Goal: Information Seeking & Learning: Compare options

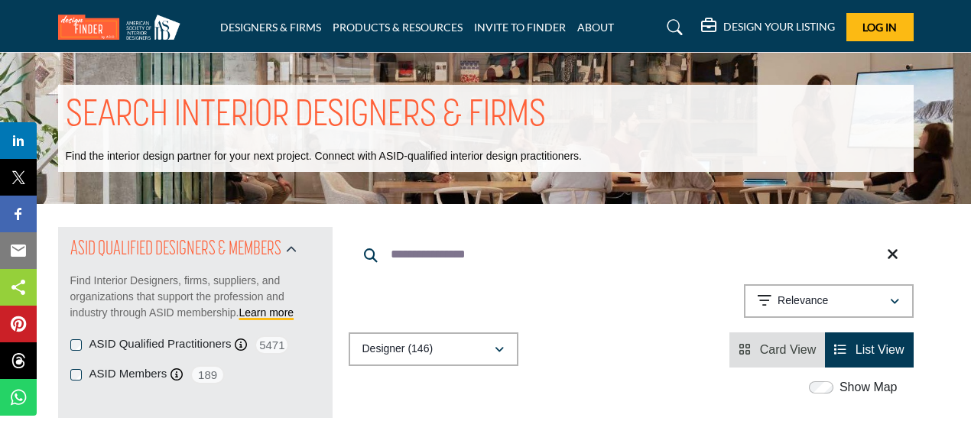
scroll to position [7362, 0]
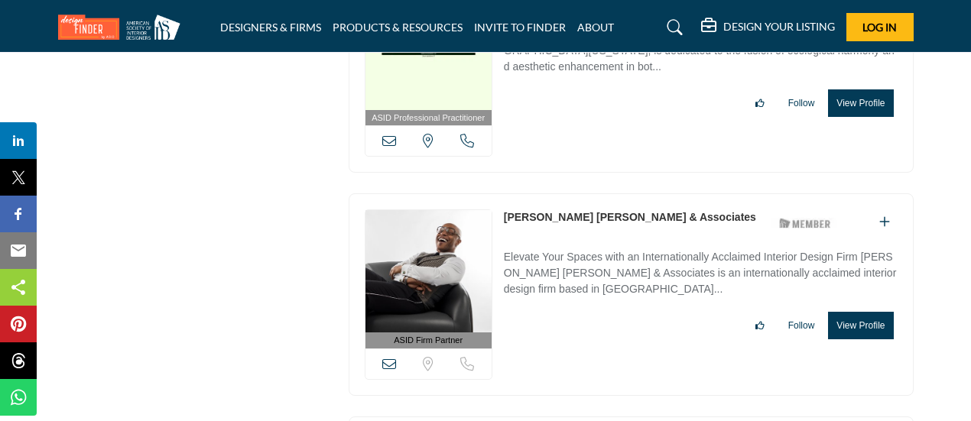
click at [533, 211] on link "Corey Damen Jenkins & Associates" at bounding box center [630, 217] width 252 height 12
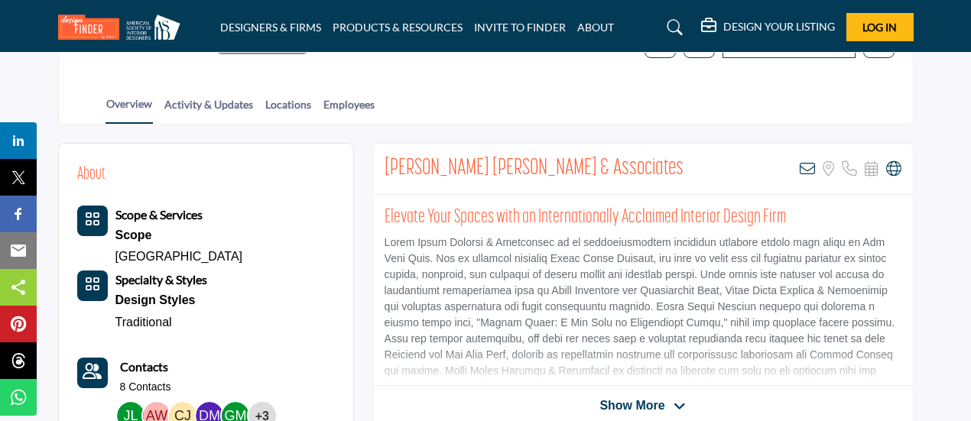
scroll to position [246, 0]
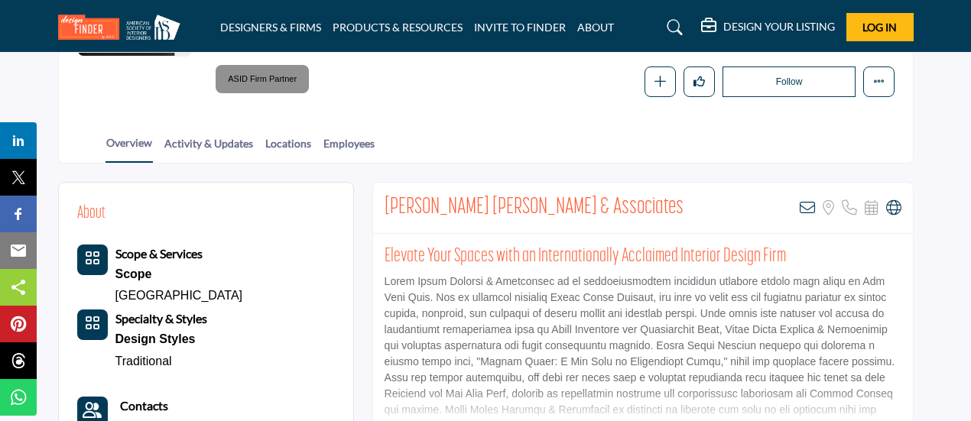
click at [613, 204] on div "Corey Damen Jenkins & Associates View email address of this listing Sorry, but …" at bounding box center [643, 208] width 540 height 51
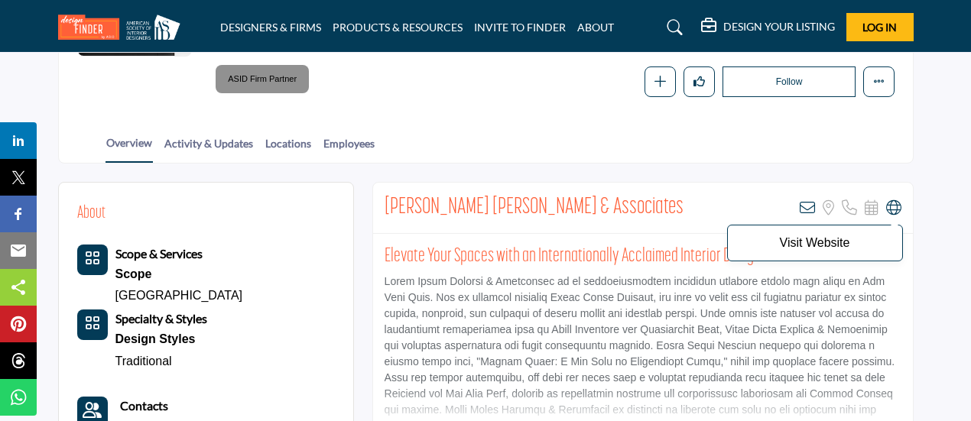
click at [895, 207] on icon at bounding box center [893, 207] width 15 height 15
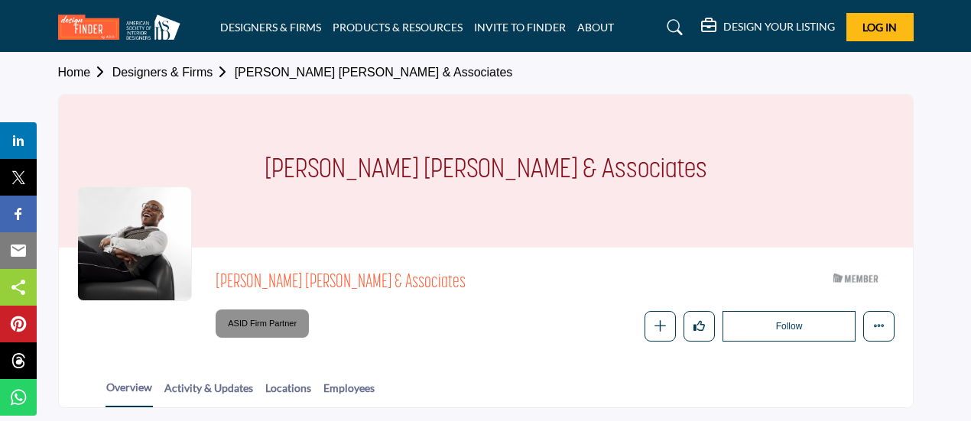
scroll to position [0, 0]
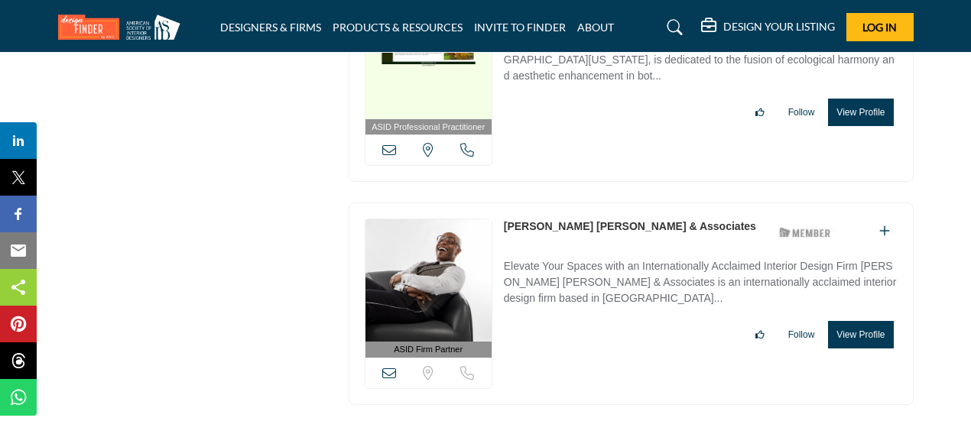
scroll to position [7356, 0]
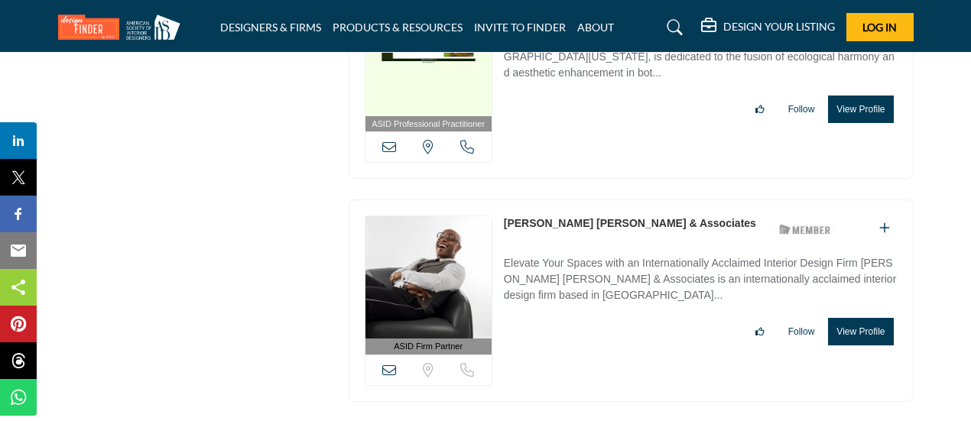
drag, startPoint x: 692, startPoint y: 154, endPoint x: 498, endPoint y: 158, distance: 193.4
click at [498, 200] on div "ASID Firm Partner ASID Firm Partners are design companies with ASID-qualified i…" at bounding box center [631, 301] width 565 height 203
copy div "Corey Damen Jenkins & Associates"
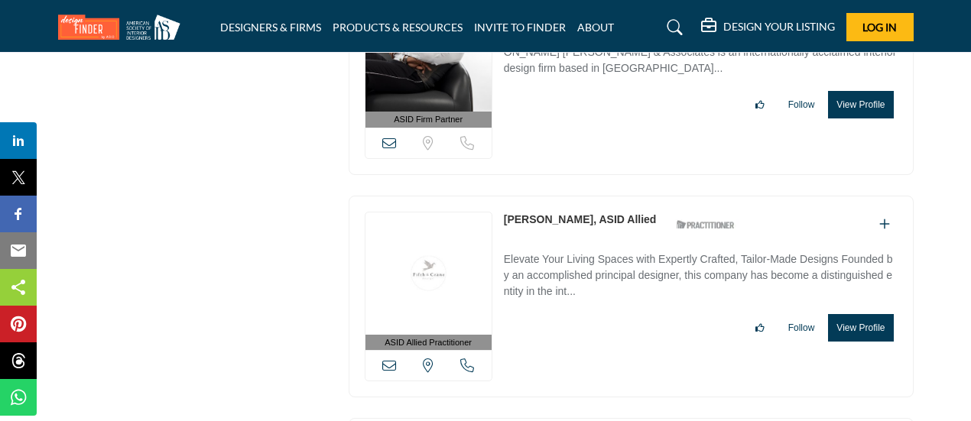
scroll to position [7602, 0]
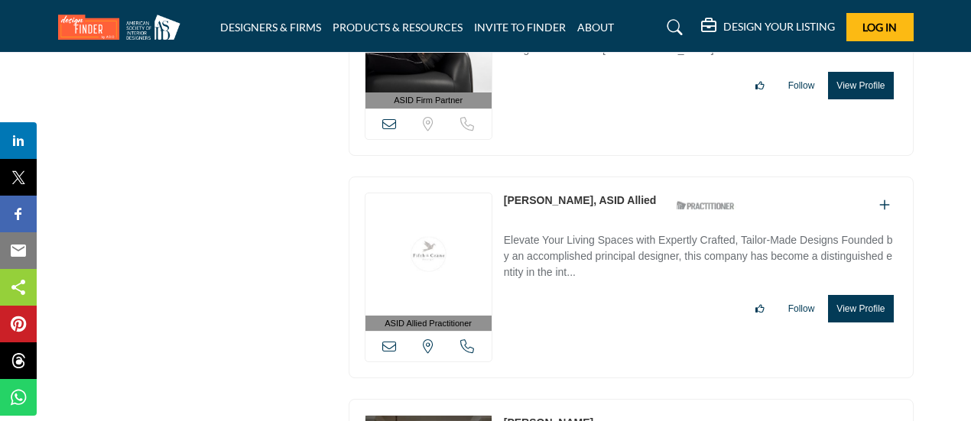
click at [587, 194] on link "[PERSON_NAME], ASID Allied" at bounding box center [580, 200] width 153 height 12
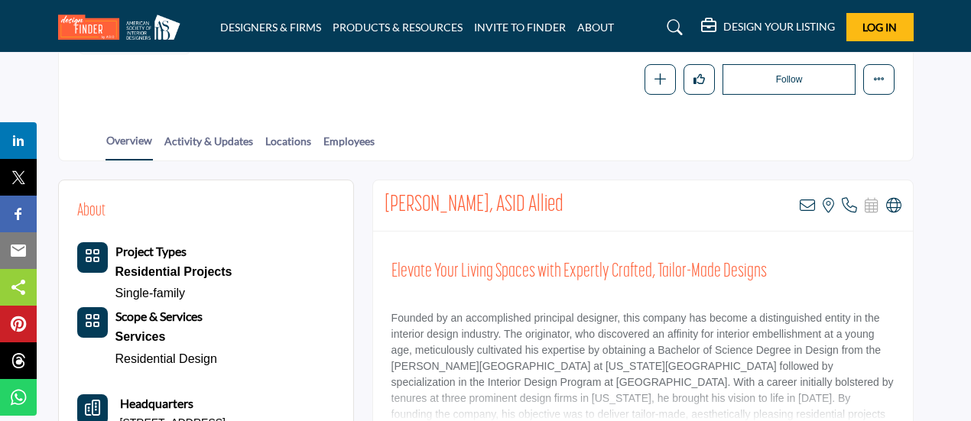
scroll to position [248, 0]
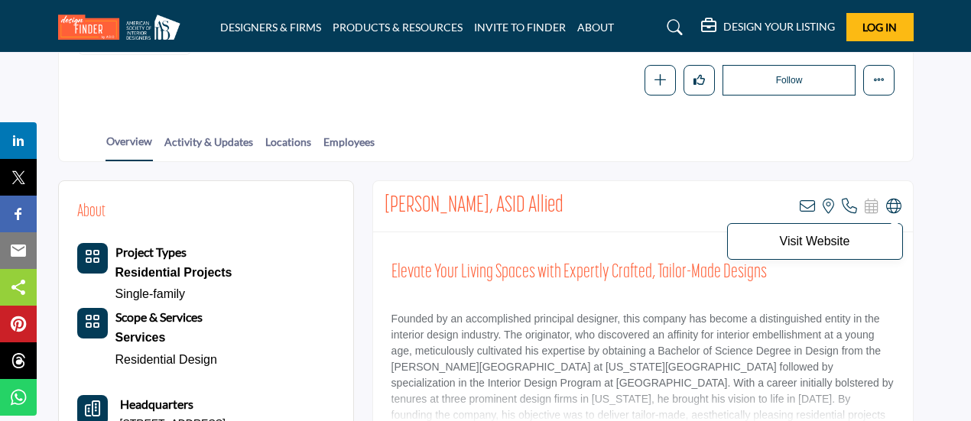
click at [890, 203] on icon at bounding box center [893, 206] width 15 height 15
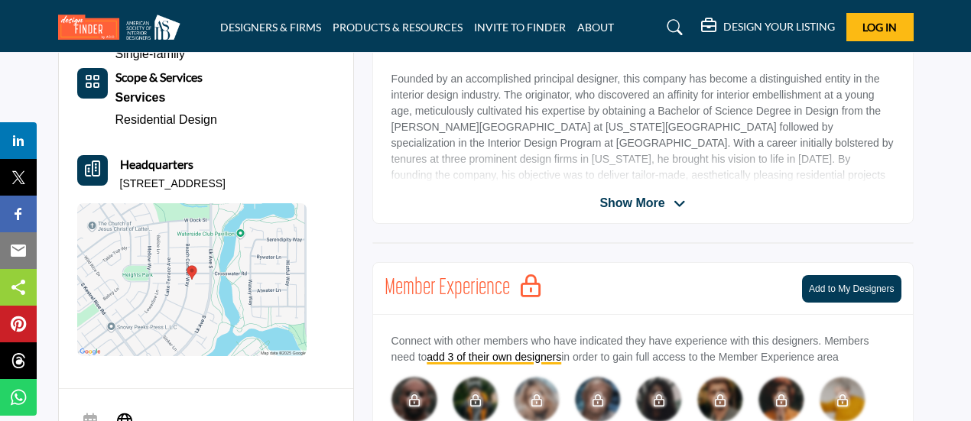
scroll to position [498, 0]
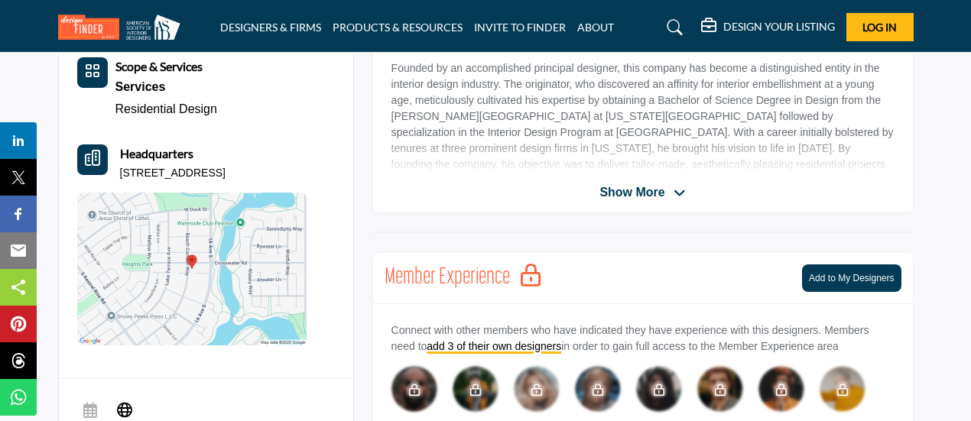
click at [621, 187] on span "Show More" at bounding box center [631, 192] width 65 height 18
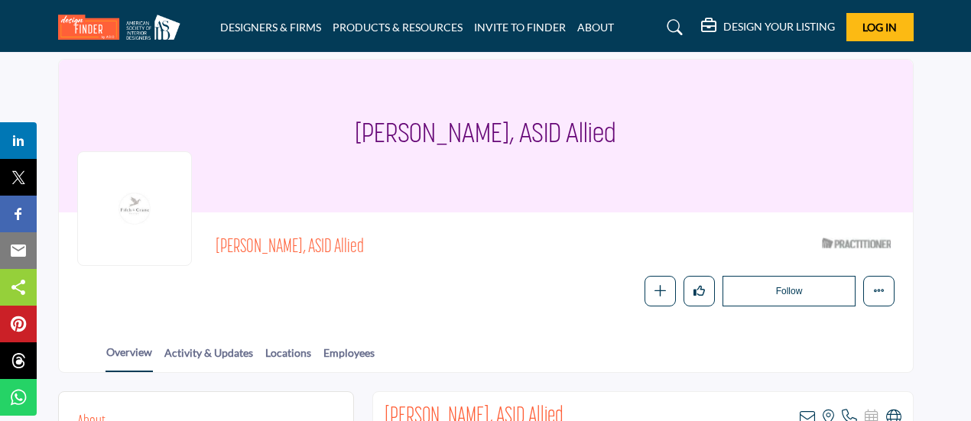
scroll to position [0, 0]
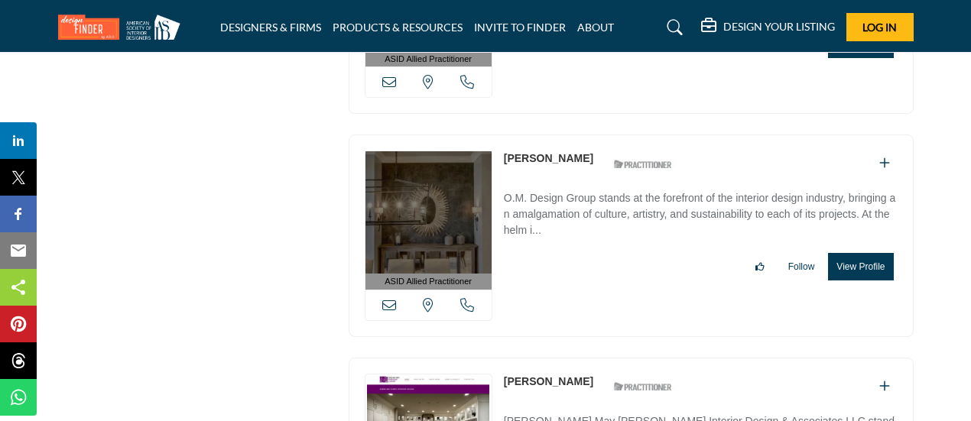
scroll to position [7869, 0]
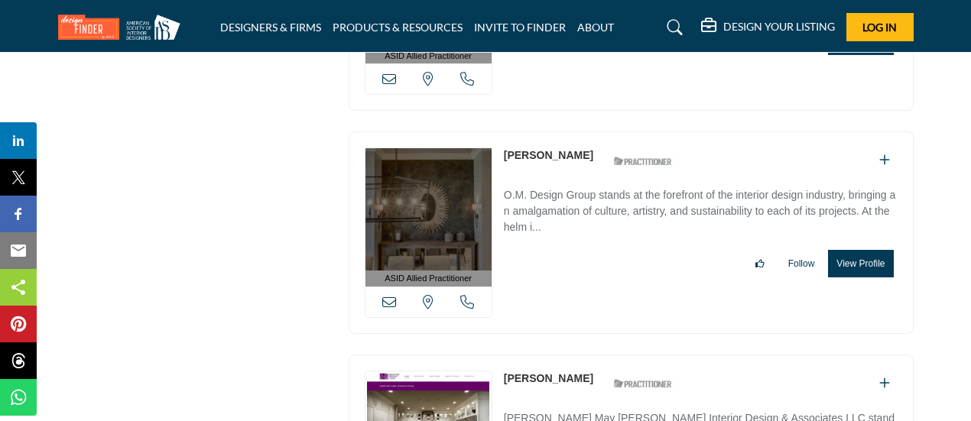
click at [519, 149] on link "[PERSON_NAME]" at bounding box center [548, 155] width 89 height 12
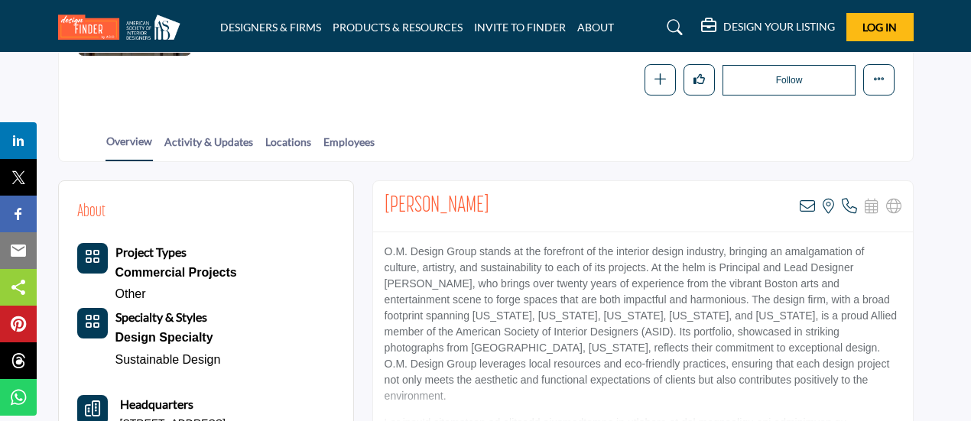
scroll to position [252, 0]
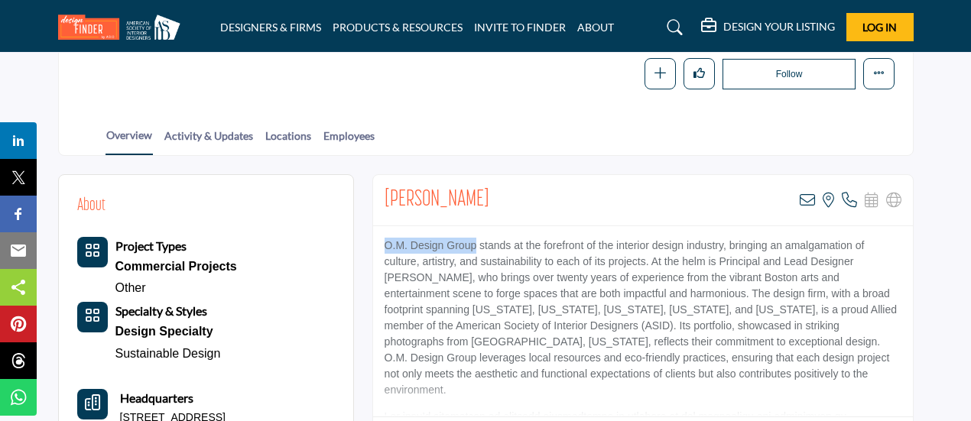
drag, startPoint x: 382, startPoint y: 244, endPoint x: 475, endPoint y: 245, distance: 92.5
click at [475, 245] on div "O.M. Design Group stands at the forefront of the interior design industry, brin…" at bounding box center [643, 321] width 540 height 191
copy p "O.M. Design Group"
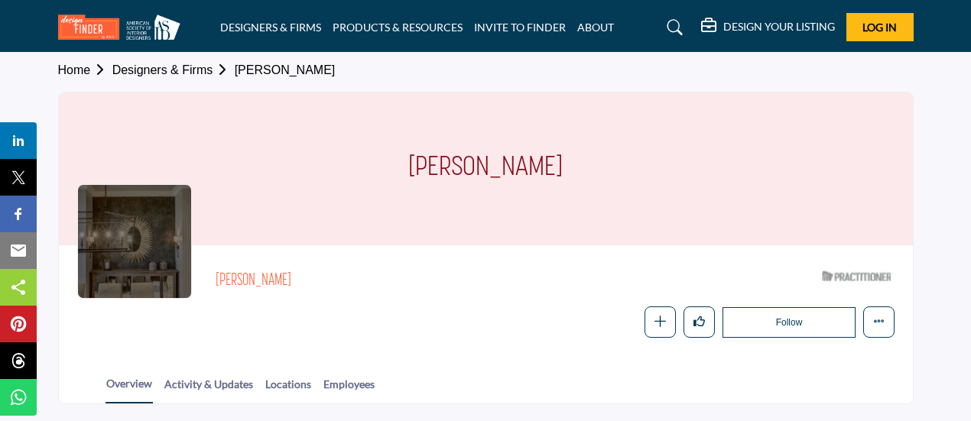
scroll to position [0, 0]
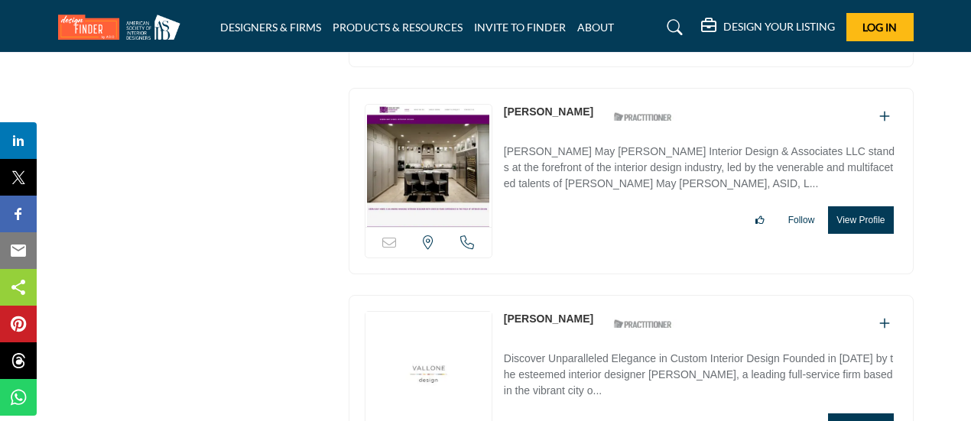
scroll to position [7885, 0]
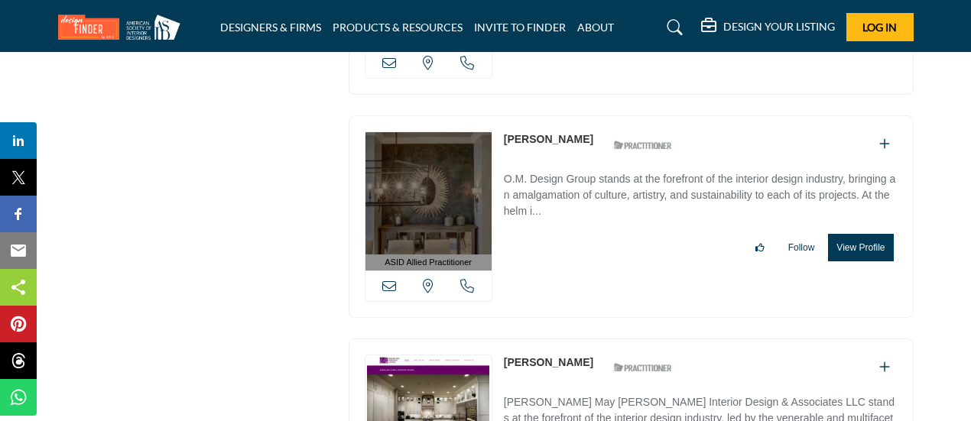
click at [543, 356] on link "[PERSON_NAME]" at bounding box center [548, 362] width 89 height 12
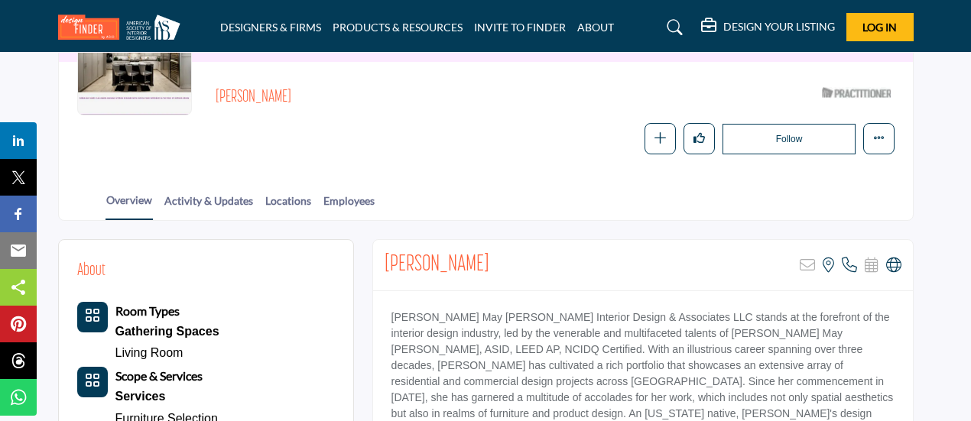
scroll to position [248, 0]
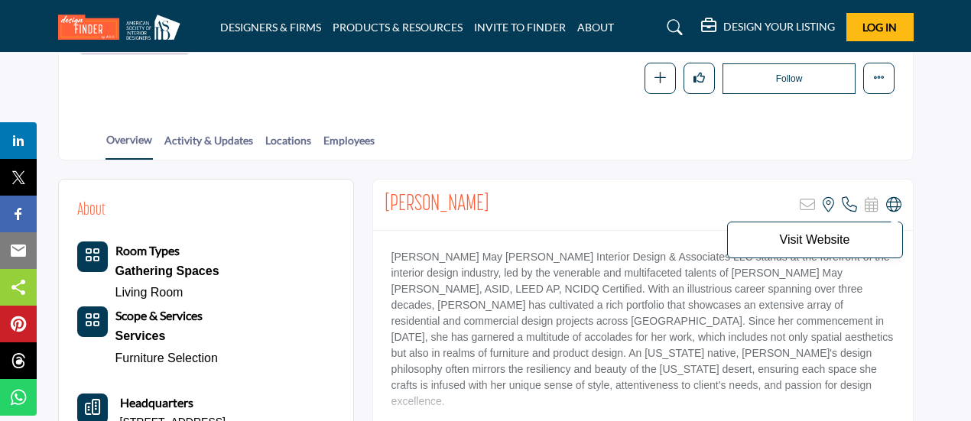
click at [890, 203] on icon at bounding box center [893, 204] width 15 height 15
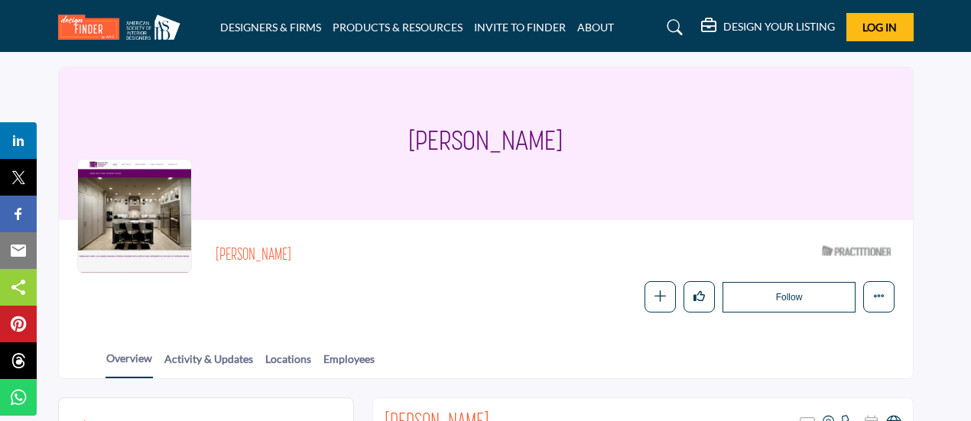
scroll to position [0, 0]
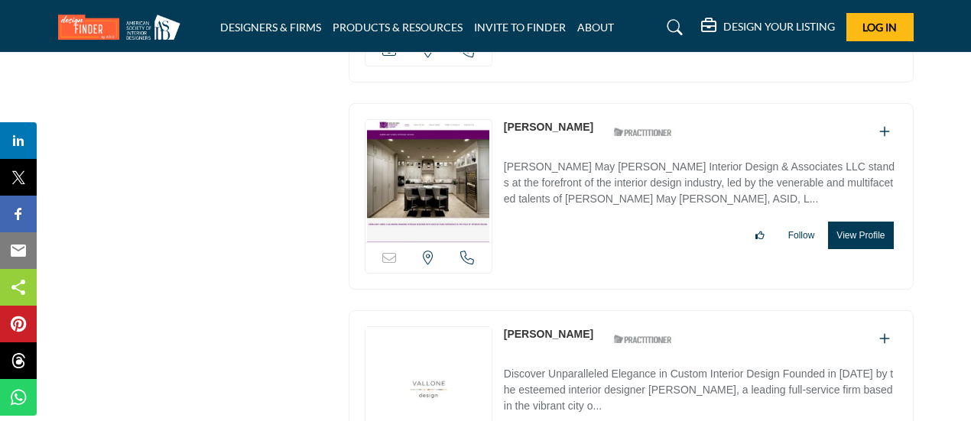
scroll to position [8124, 0]
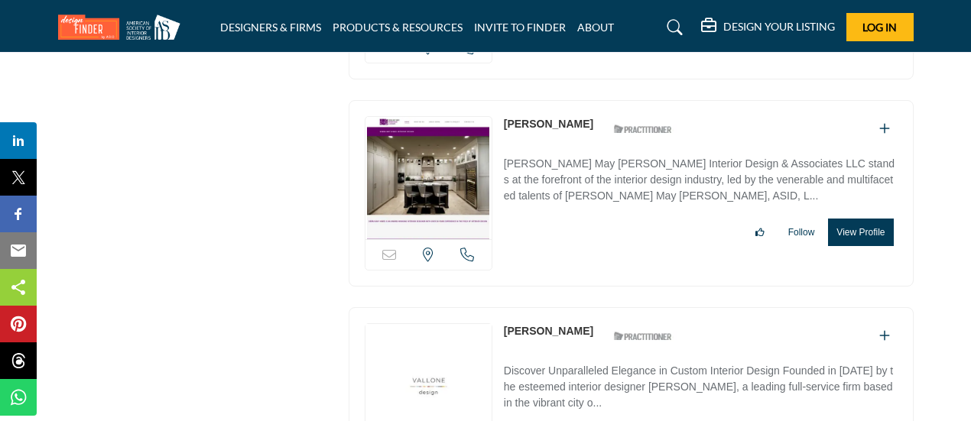
click at [540, 325] on link "Donna Vallone" at bounding box center [548, 331] width 89 height 12
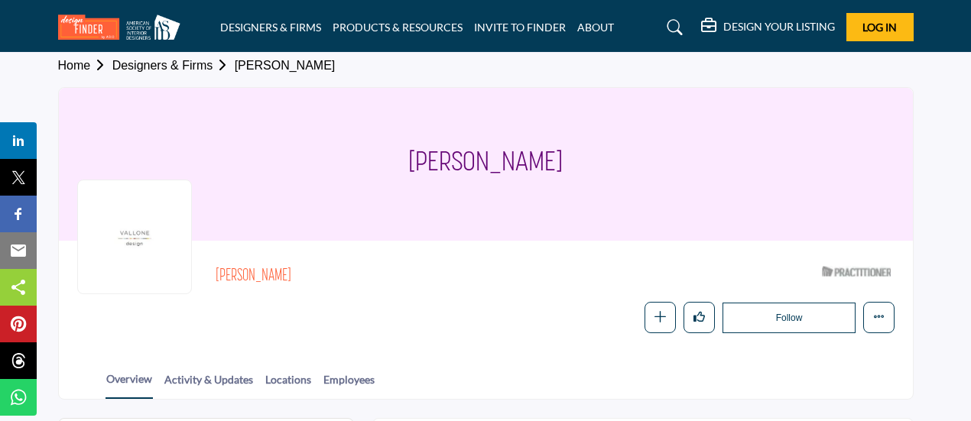
scroll to position [252, 0]
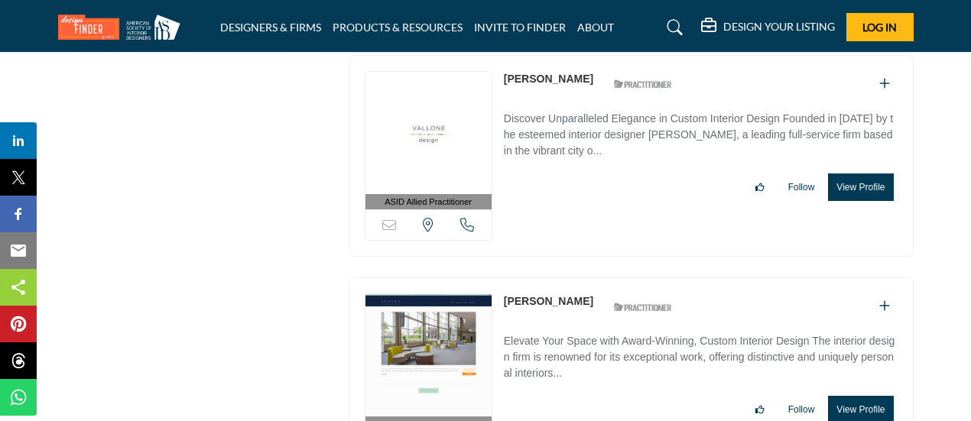
scroll to position [8377, 0]
click at [529, 294] on link "Danielle Moses" at bounding box center [548, 300] width 89 height 12
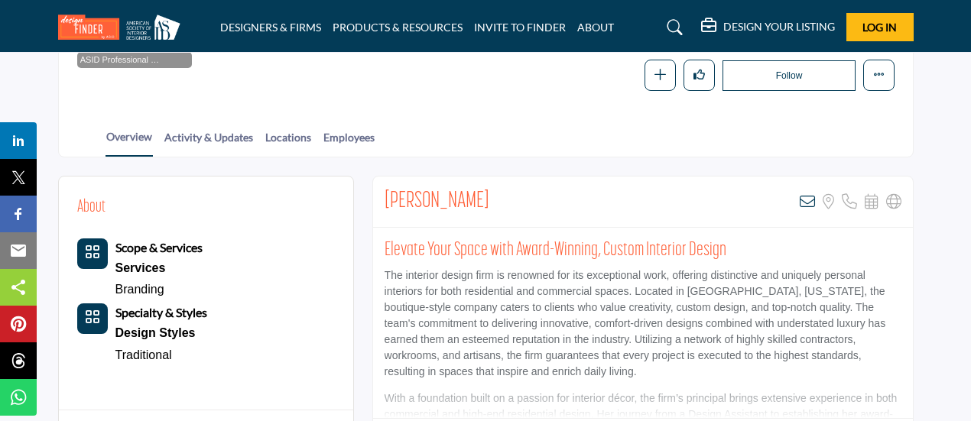
scroll to position [252, 0]
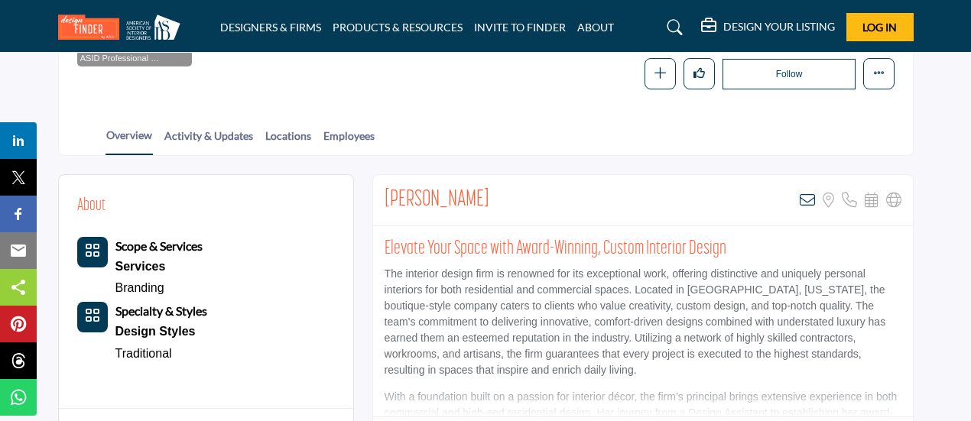
drag, startPoint x: 493, startPoint y: 194, endPoint x: 368, endPoint y: 188, distance: 125.5
copy h2 "[PERSON_NAME]"
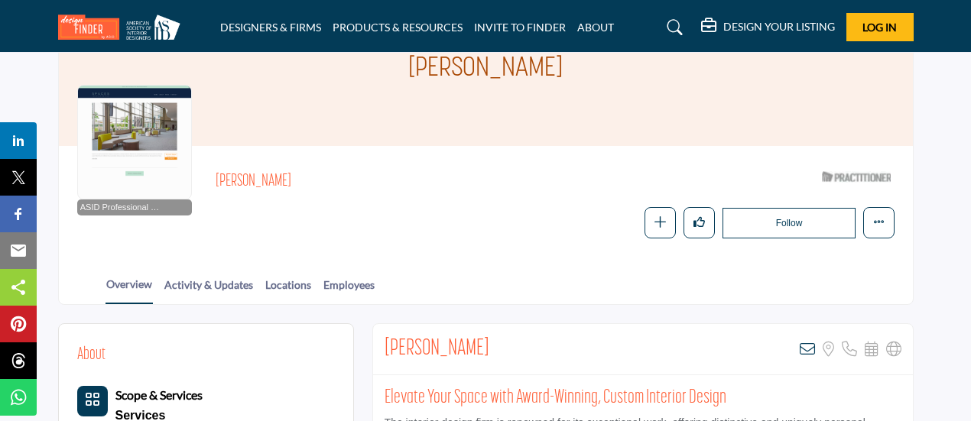
scroll to position [0, 0]
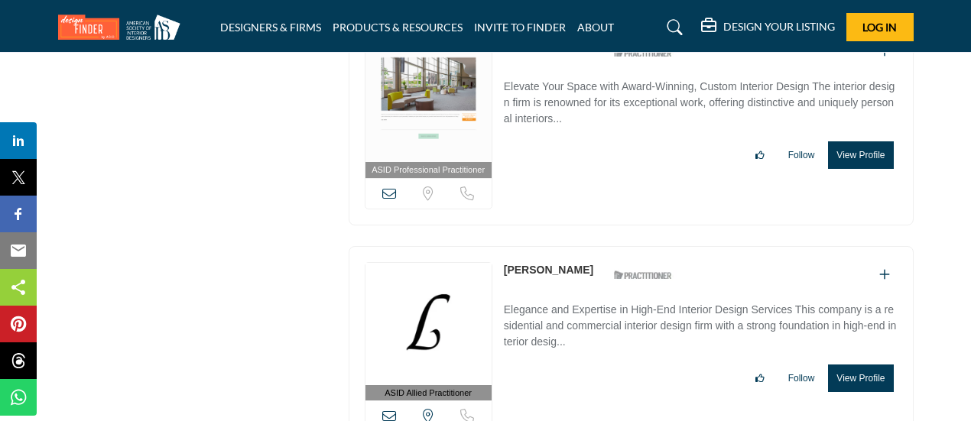
scroll to position [8631, 0]
